Goal: Task Accomplishment & Management: Use online tool/utility

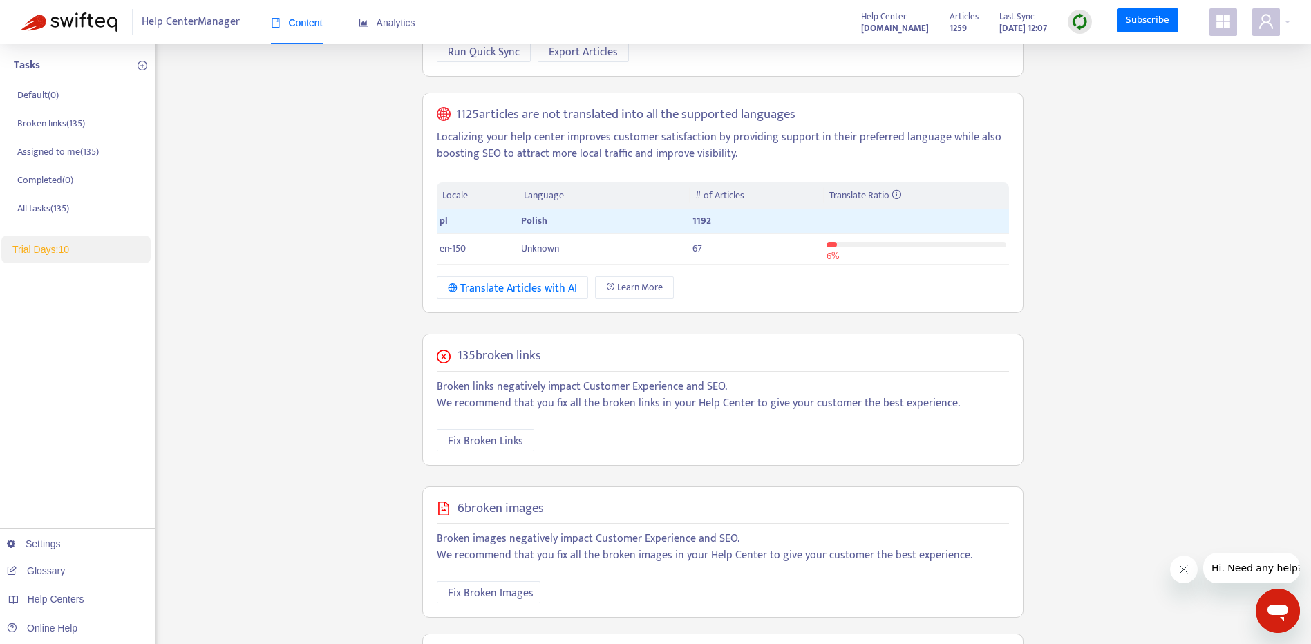
scroll to position [327, 0]
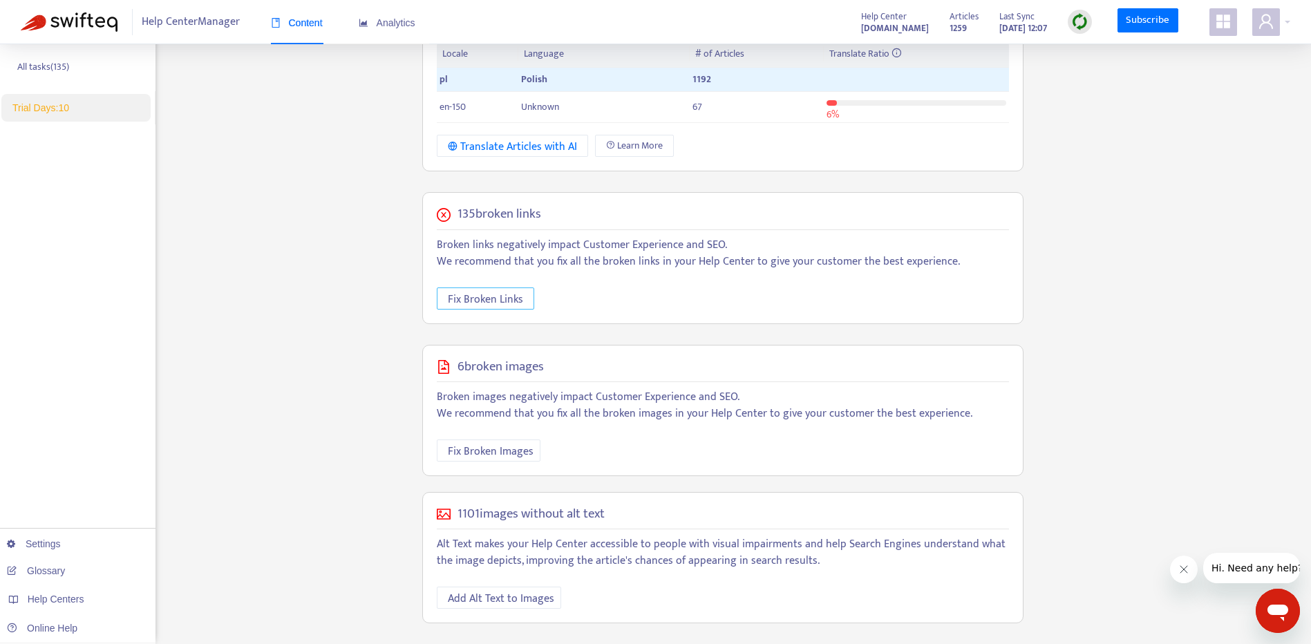
click at [509, 301] on span "Fix Broken Links" at bounding box center [485, 299] width 75 height 17
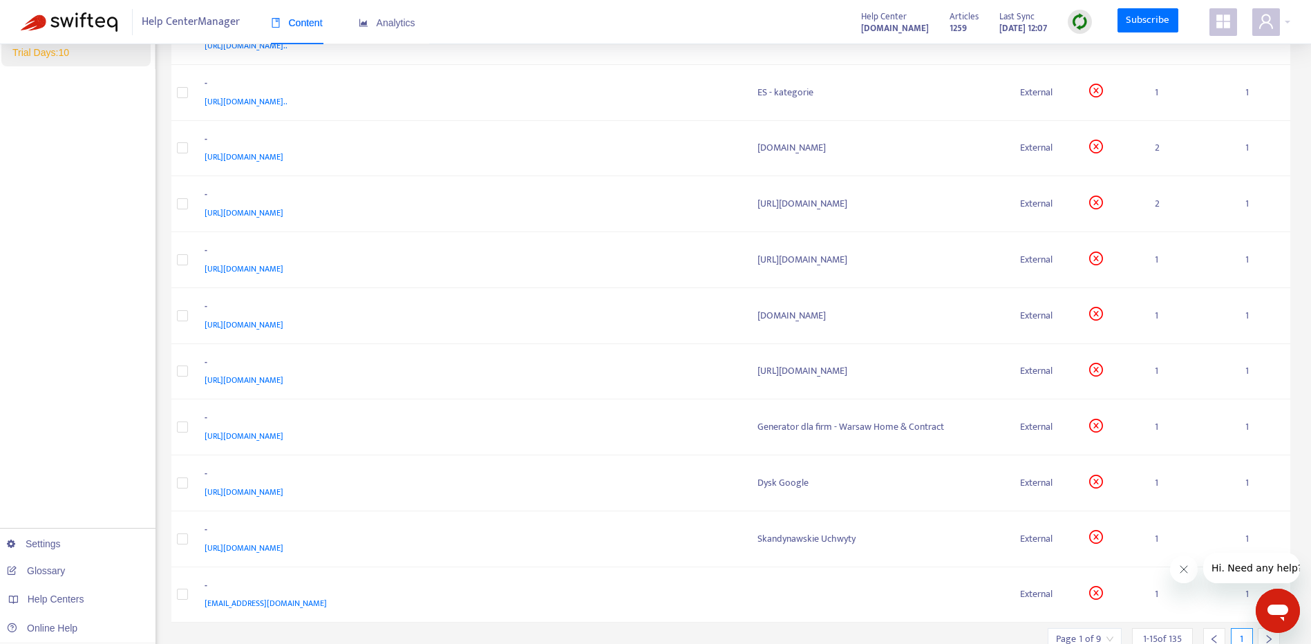
scroll to position [438, 0]
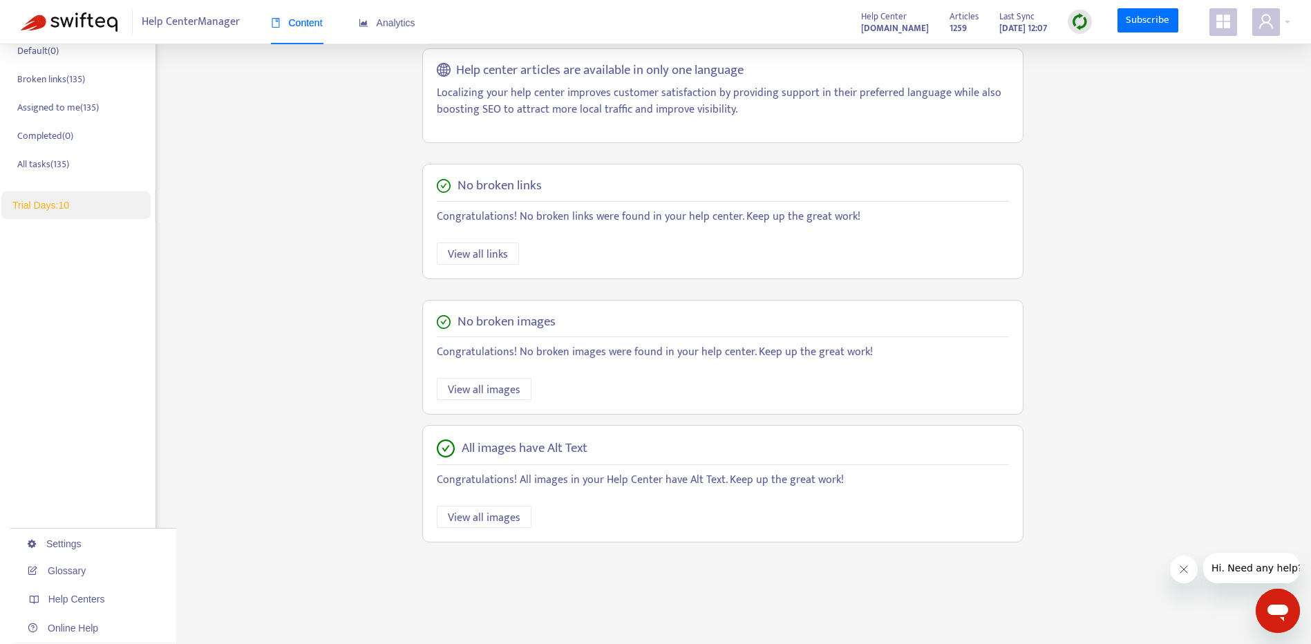
scroll to position [327, 0]
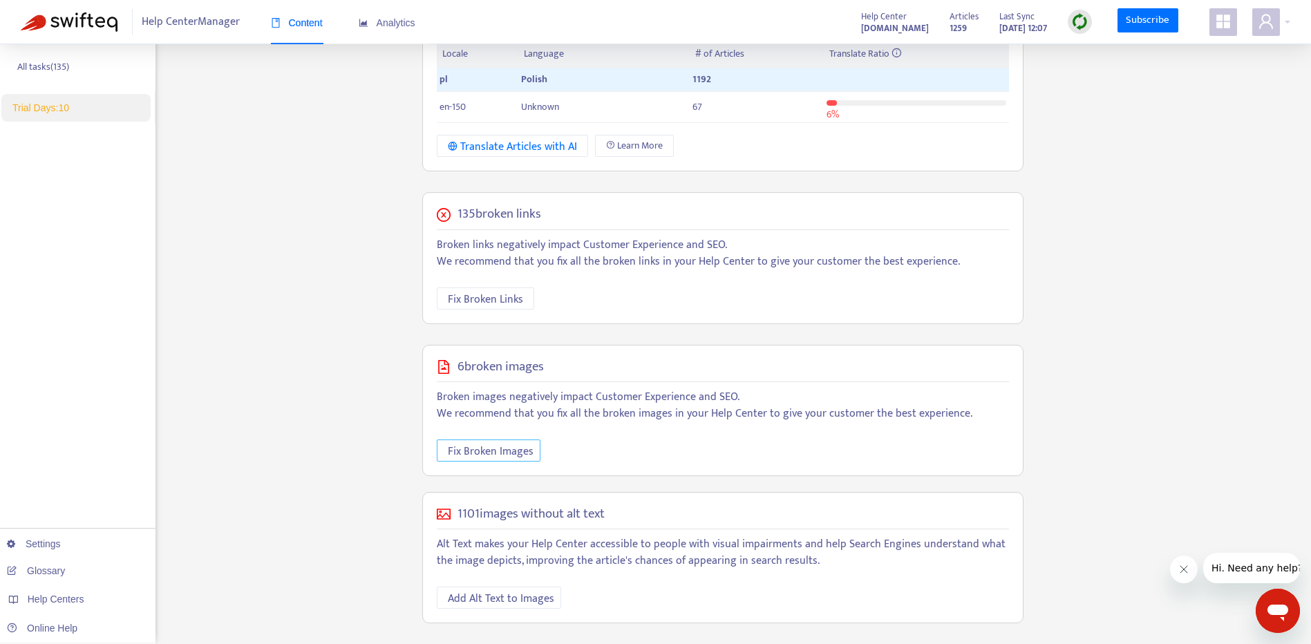
click at [532, 457] on button "Fix Broken Images" at bounding box center [489, 450] width 104 height 22
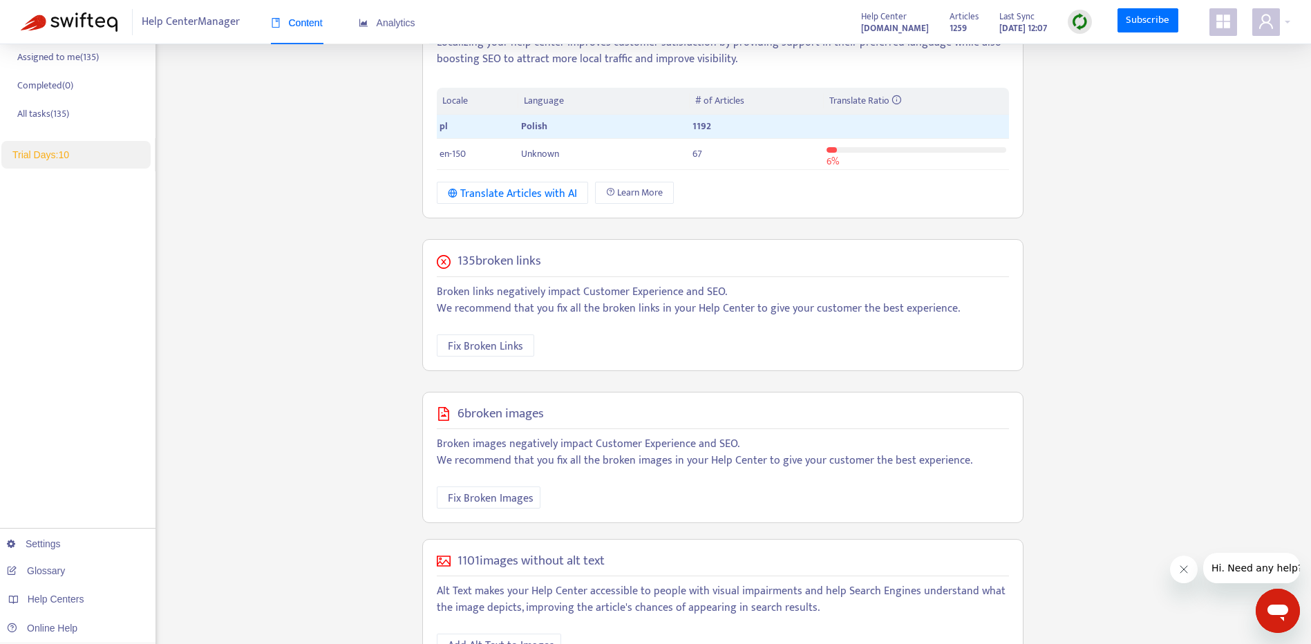
scroll to position [327, 0]
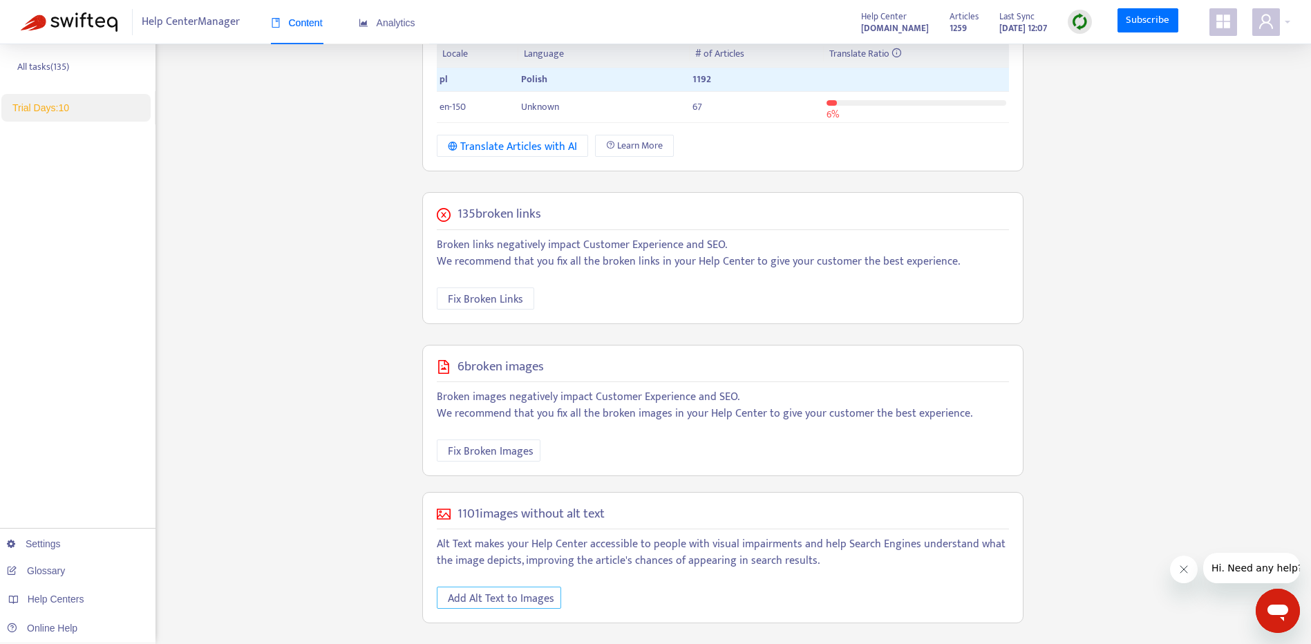
click at [495, 602] on span "Add Alt Text to Images" at bounding box center [501, 598] width 106 height 17
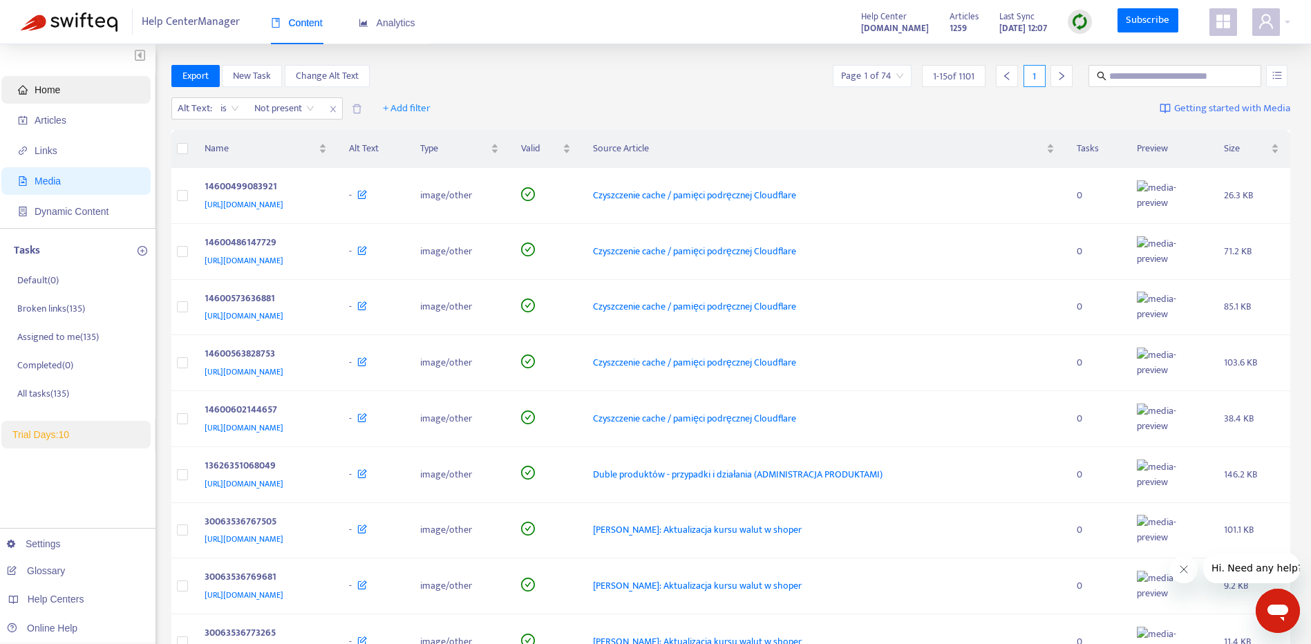
click at [35, 89] on span "Home" at bounding box center [48, 89] width 26 height 11
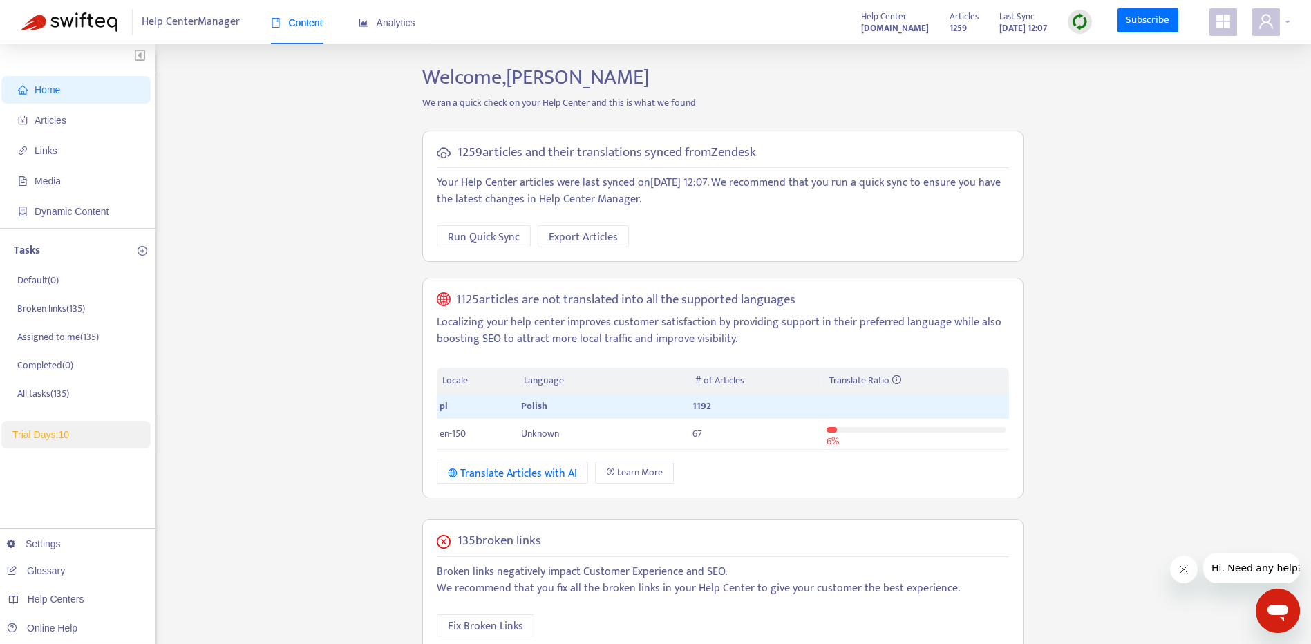
click at [1269, 20] on icon "user" at bounding box center [1266, 21] width 14 height 15
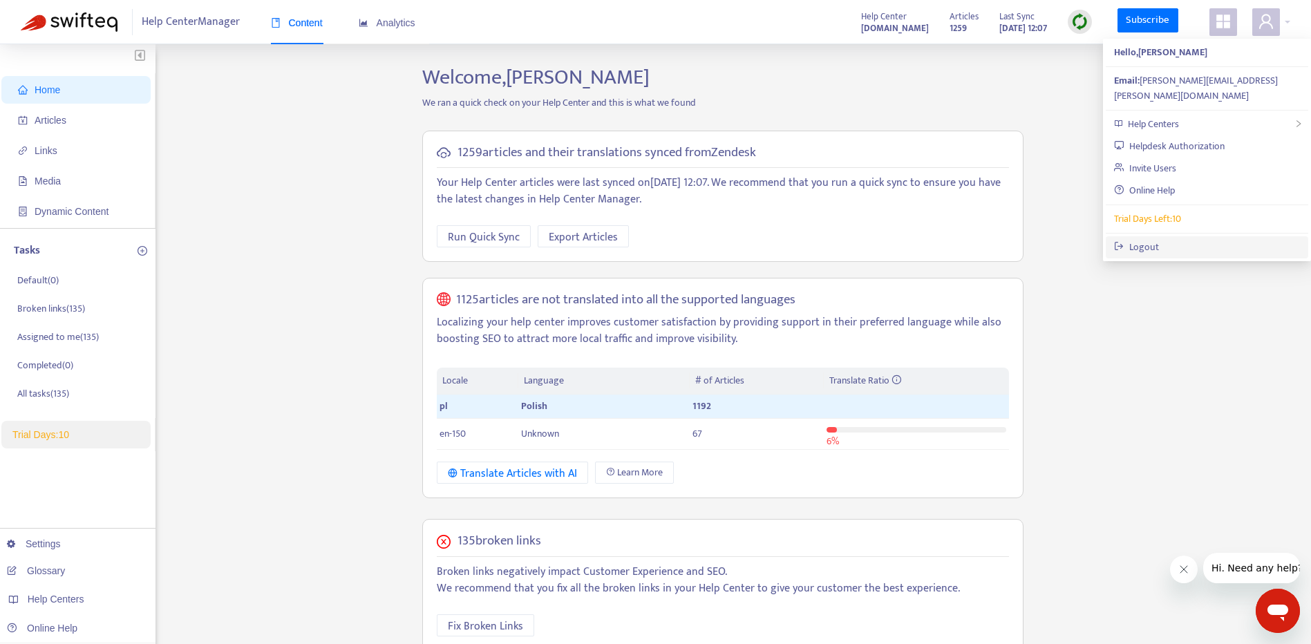
click at [1159, 239] on link "Logout" at bounding box center [1136, 247] width 45 height 16
